Goal: Task Accomplishment & Management: Use online tool/utility

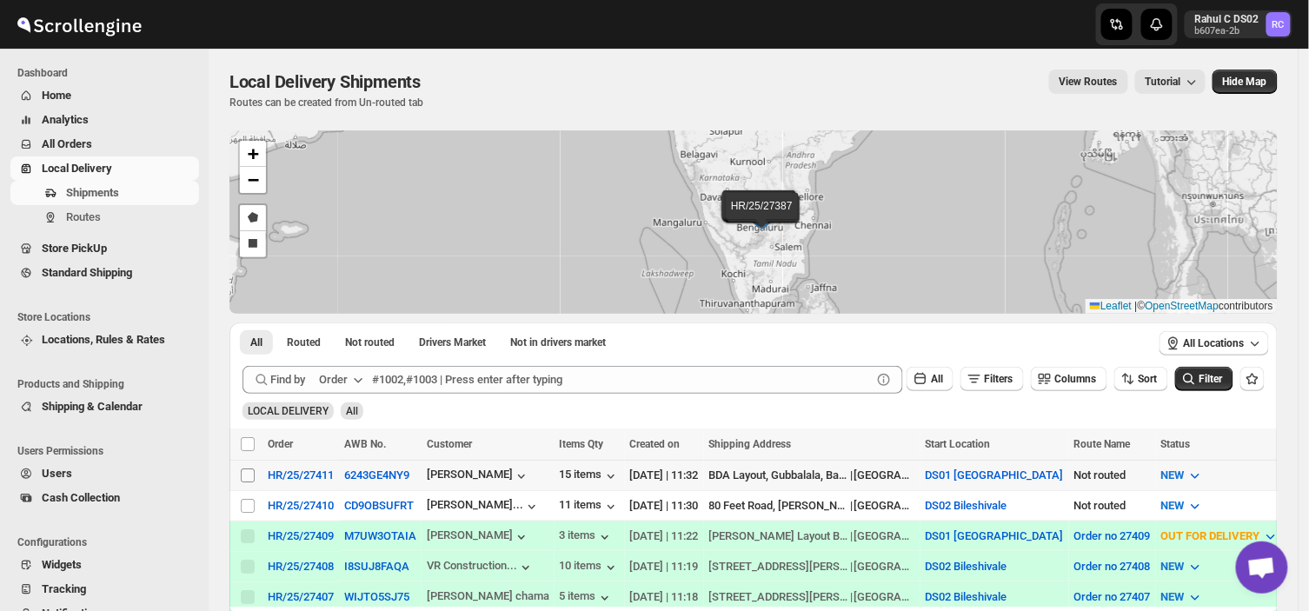
click at [249, 472] on input "Select shipment" at bounding box center [248, 476] width 14 height 14
checkbox input "true"
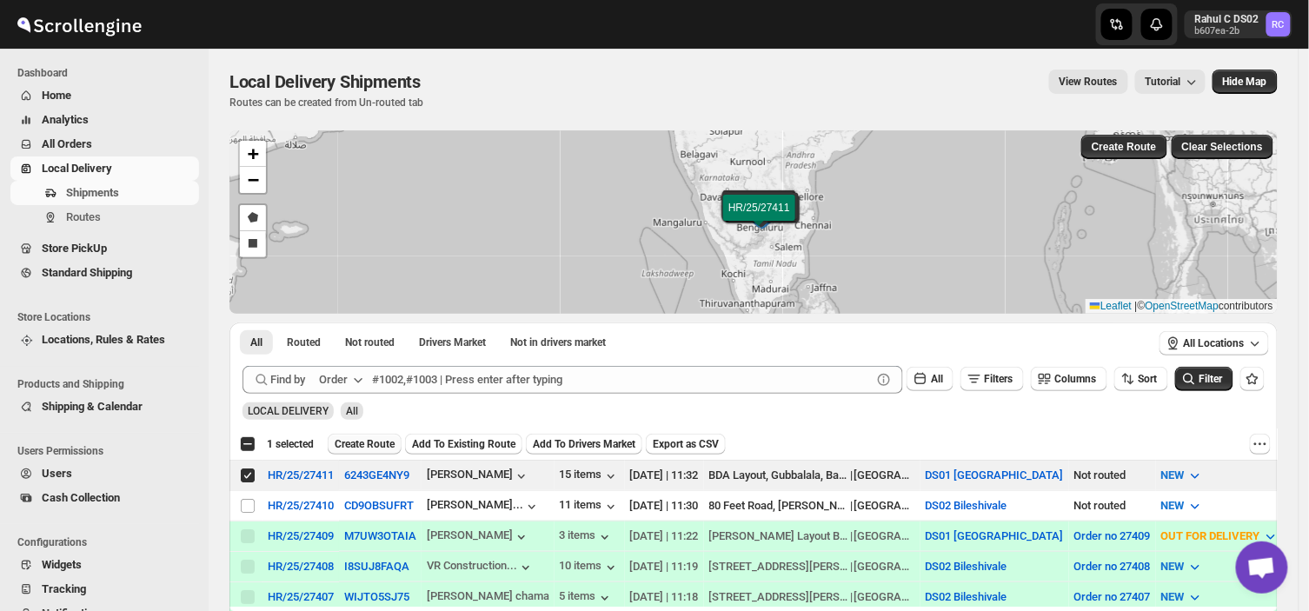
click at [359, 434] on button "Create Route" at bounding box center [365, 444] width 74 height 21
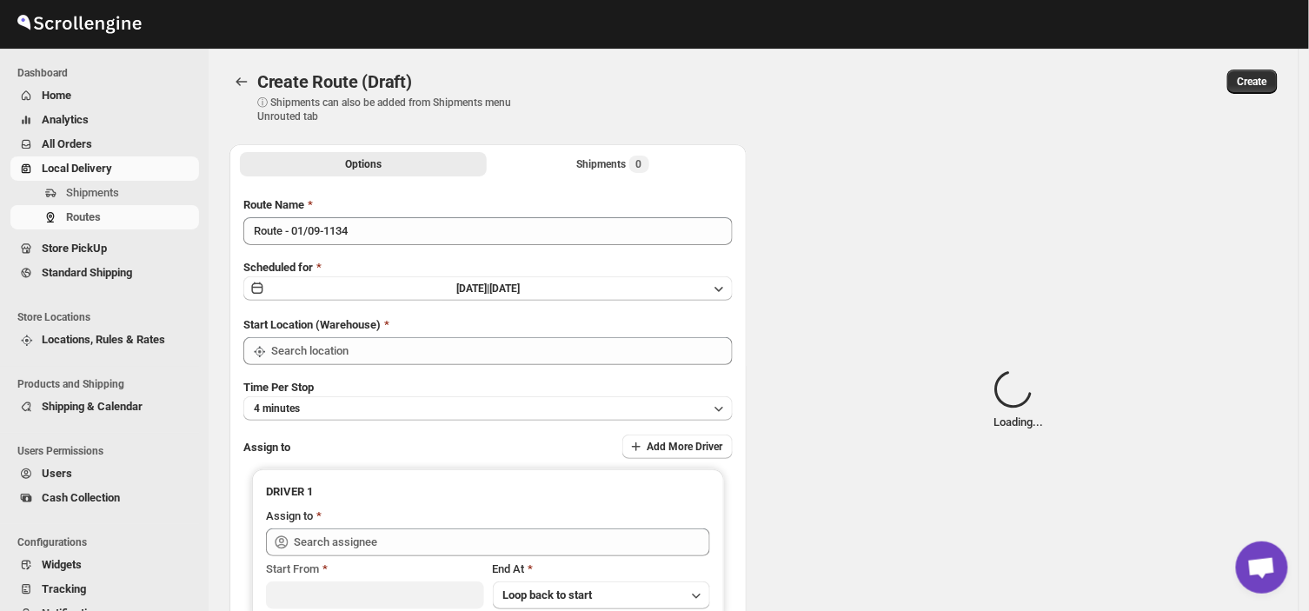
type input "Route - 01/09-1134"
type input "DS01 [GEOGRAPHIC_DATA]"
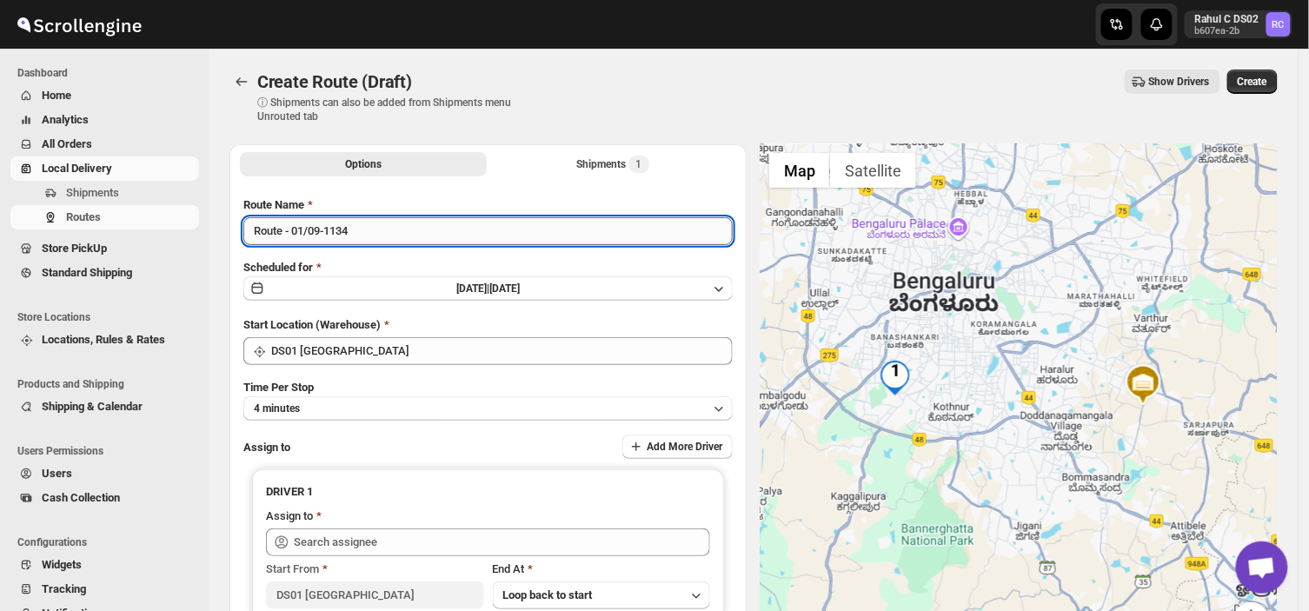
click at [360, 231] on input "Route - 01/09-1134" at bounding box center [488, 231] width 490 height 28
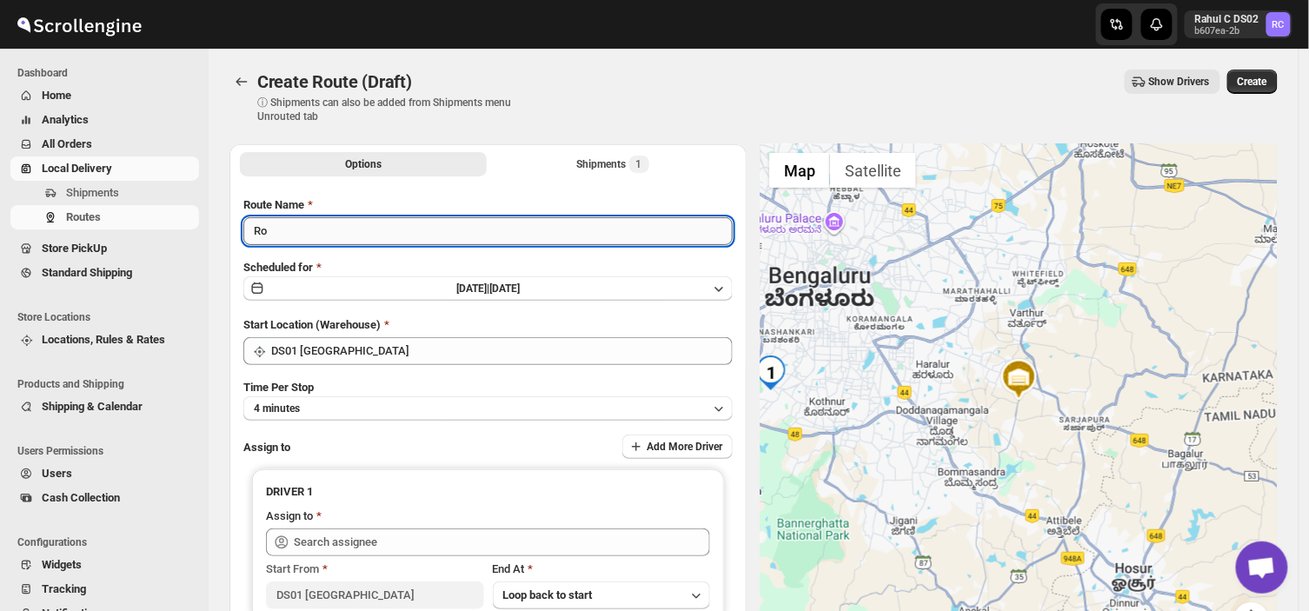
type input "R"
type input "Order no 27411"
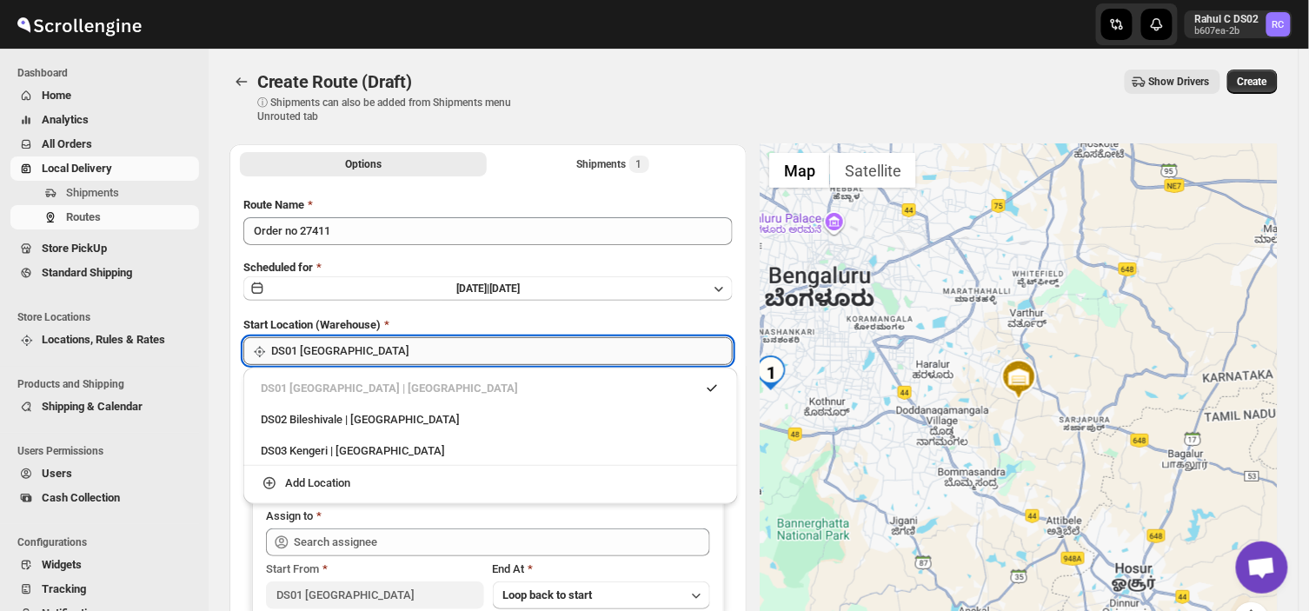
click at [360, 343] on input "DS01 [GEOGRAPHIC_DATA]" at bounding box center [502, 351] width 462 height 28
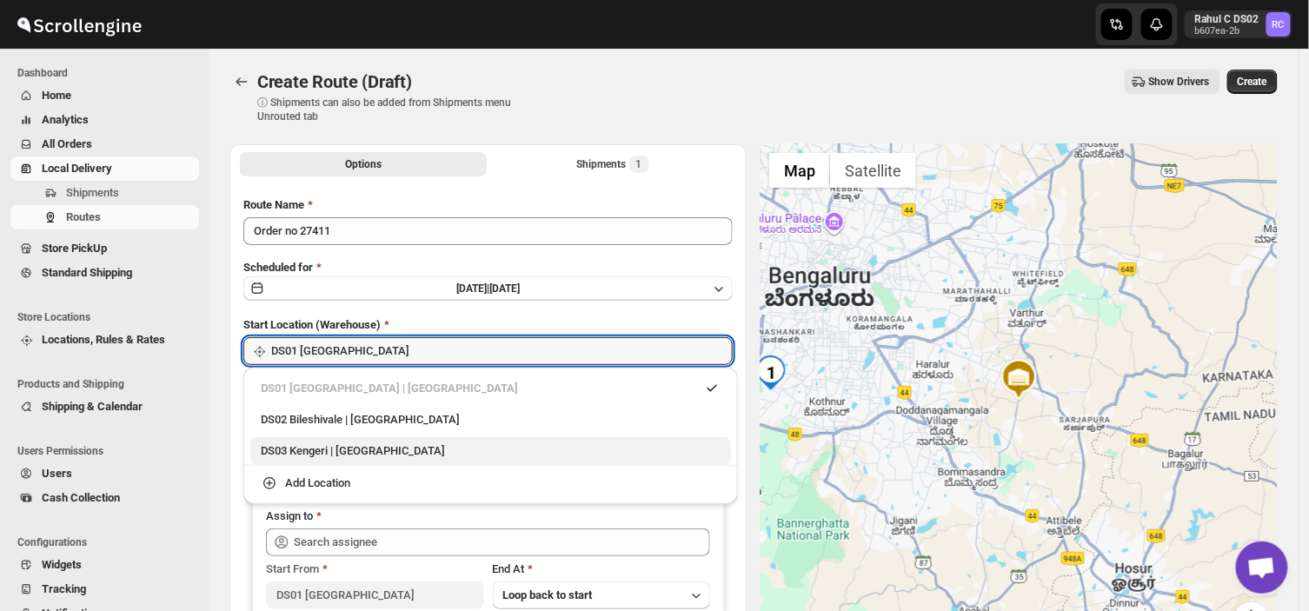
click at [301, 450] on div "DS03 Kengeri | [GEOGRAPHIC_DATA]" at bounding box center [491, 451] width 460 height 17
type input "DS03 Kengeri"
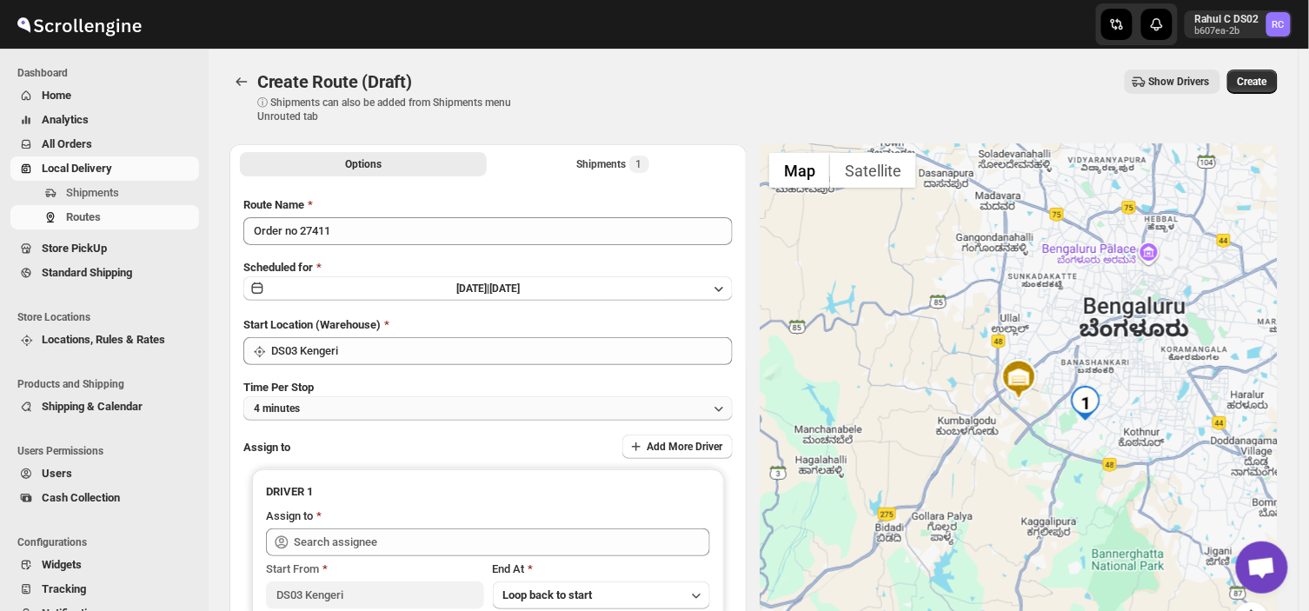
click at [311, 406] on button "4 minutes" at bounding box center [488, 408] width 490 height 24
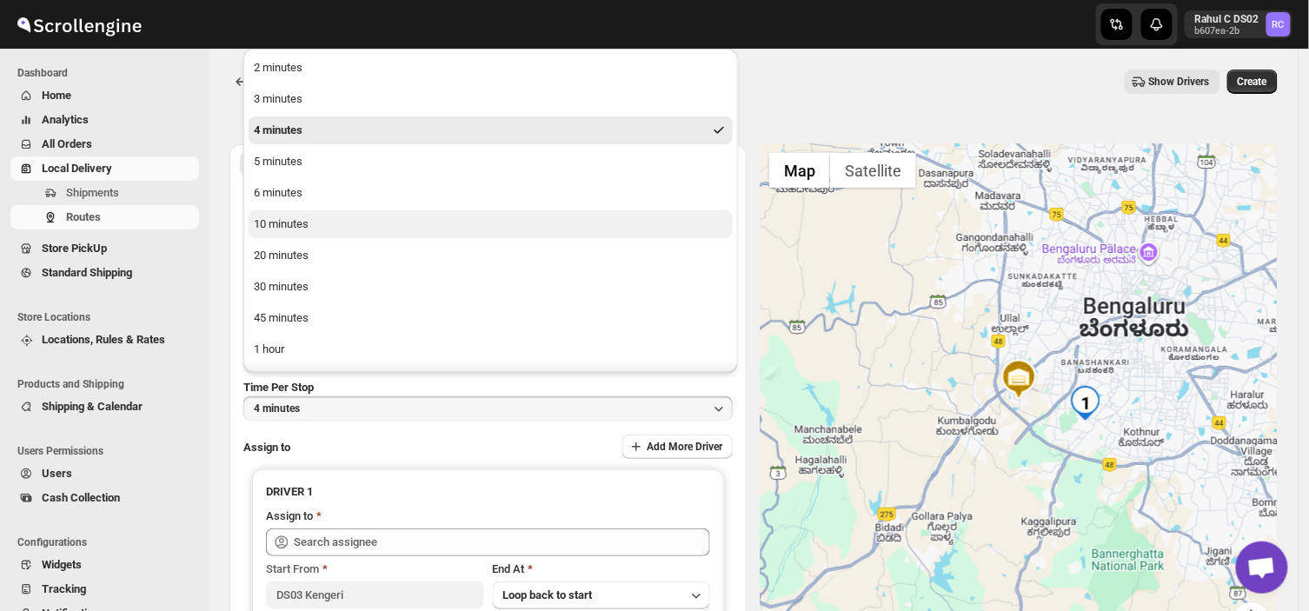
click at [296, 236] on button "10 minutes" at bounding box center [491, 224] width 484 height 28
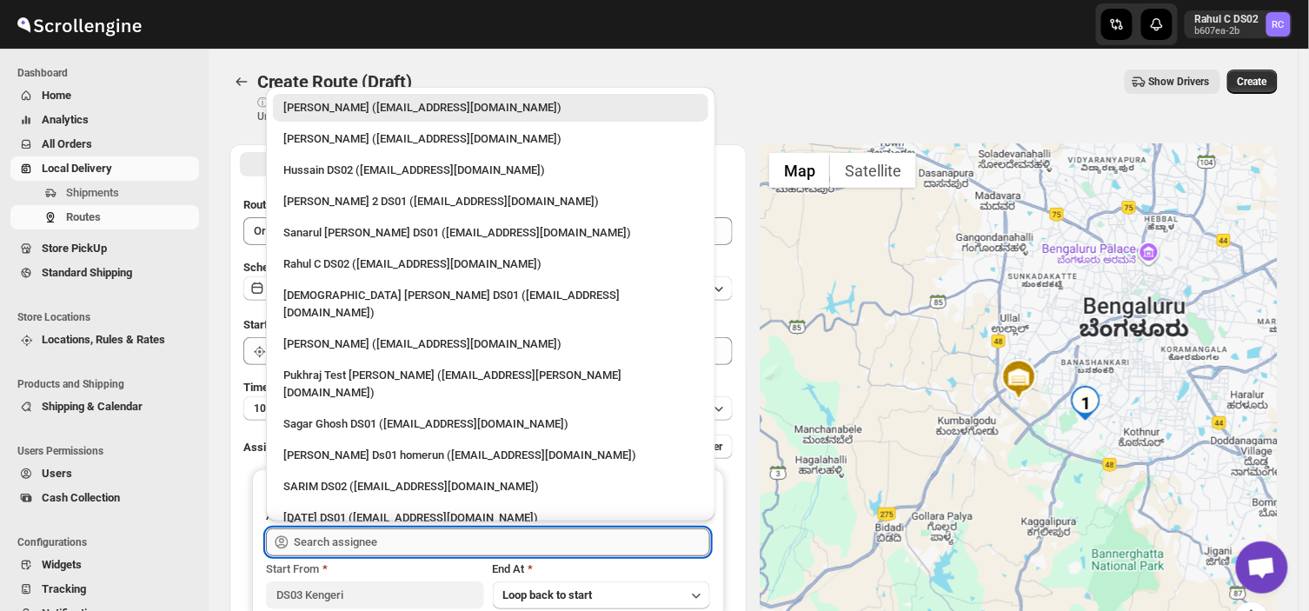
click at [398, 542] on input "text" at bounding box center [502, 543] width 416 height 28
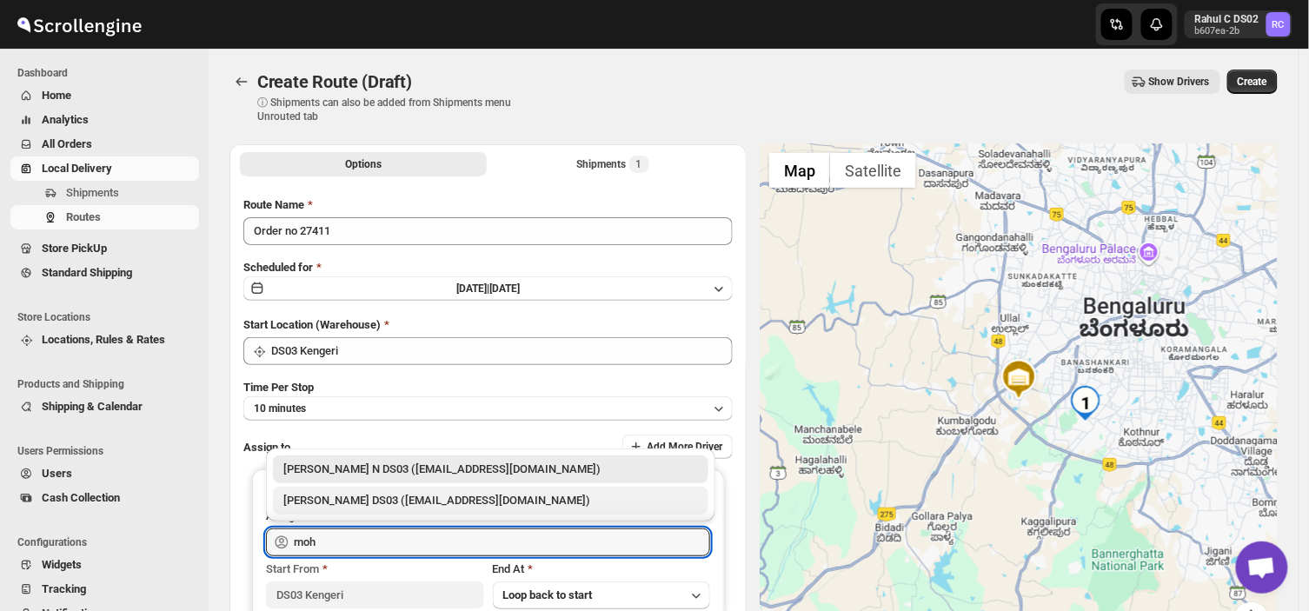
click at [350, 504] on div "[PERSON_NAME] DS03 ([EMAIL_ADDRESS][DOMAIN_NAME])" at bounding box center [490, 500] width 415 height 17
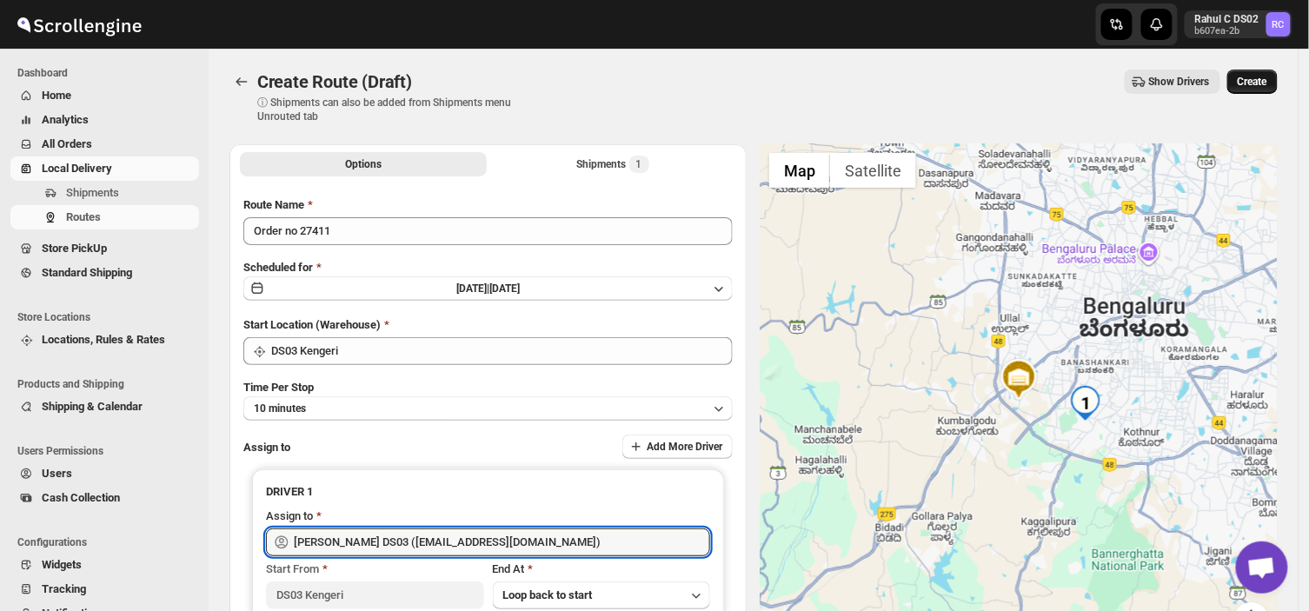
type input "[PERSON_NAME] DS03 ([EMAIL_ADDRESS][DOMAIN_NAME])"
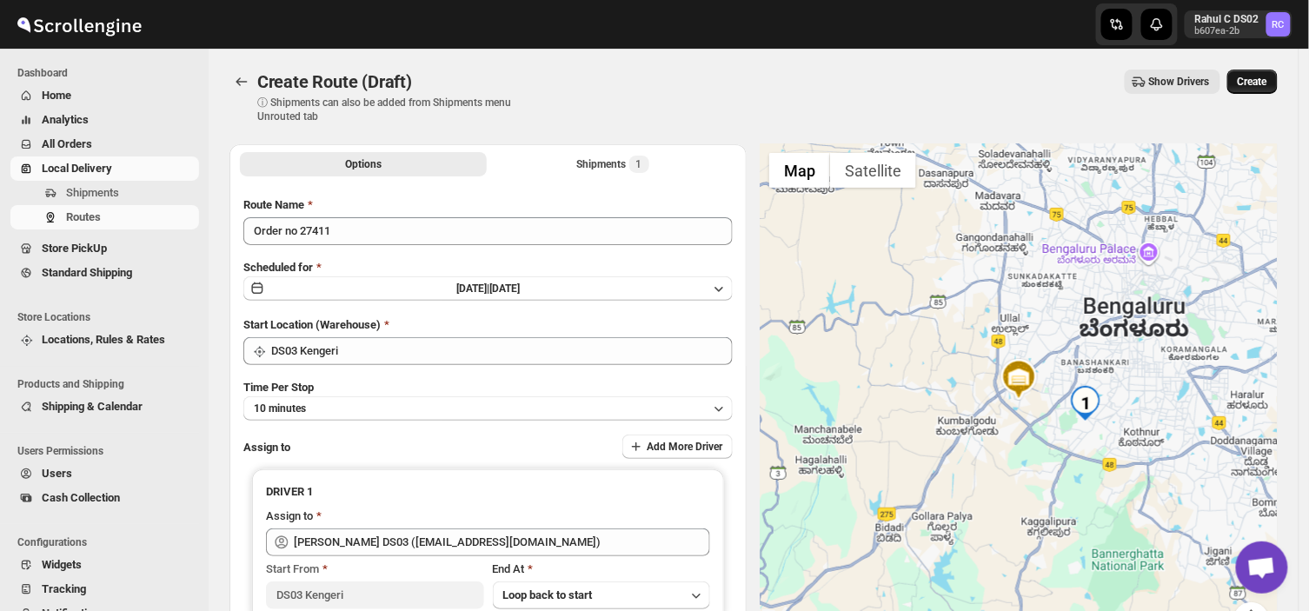
click at [1262, 82] on span "Create" at bounding box center [1253, 82] width 30 height 14
